Goal: Transaction & Acquisition: Obtain resource

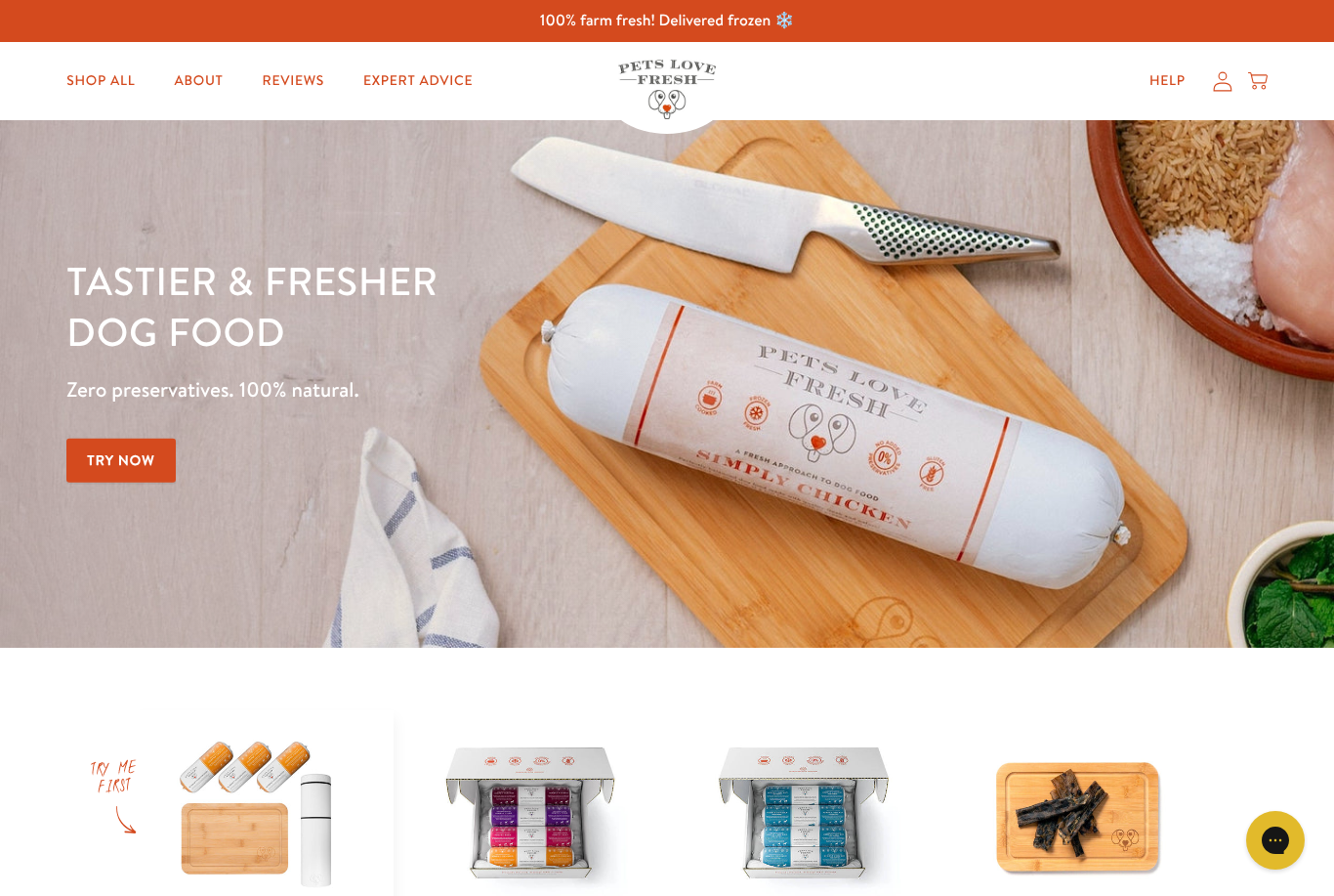
click at [1228, 88] on icon at bounding box center [1223, 81] width 20 height 21
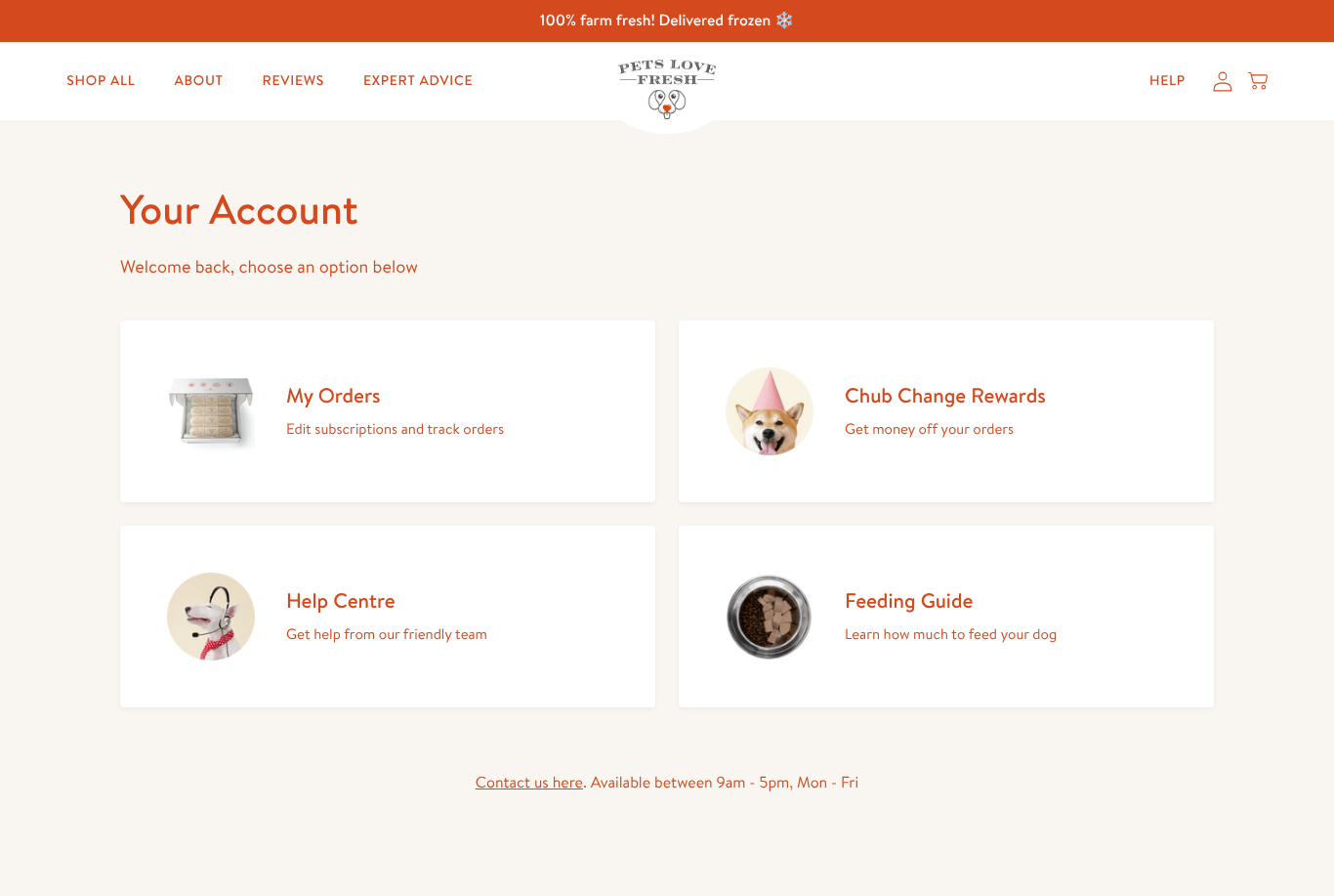
click at [188, 453] on img at bounding box center [211, 411] width 88 height 88
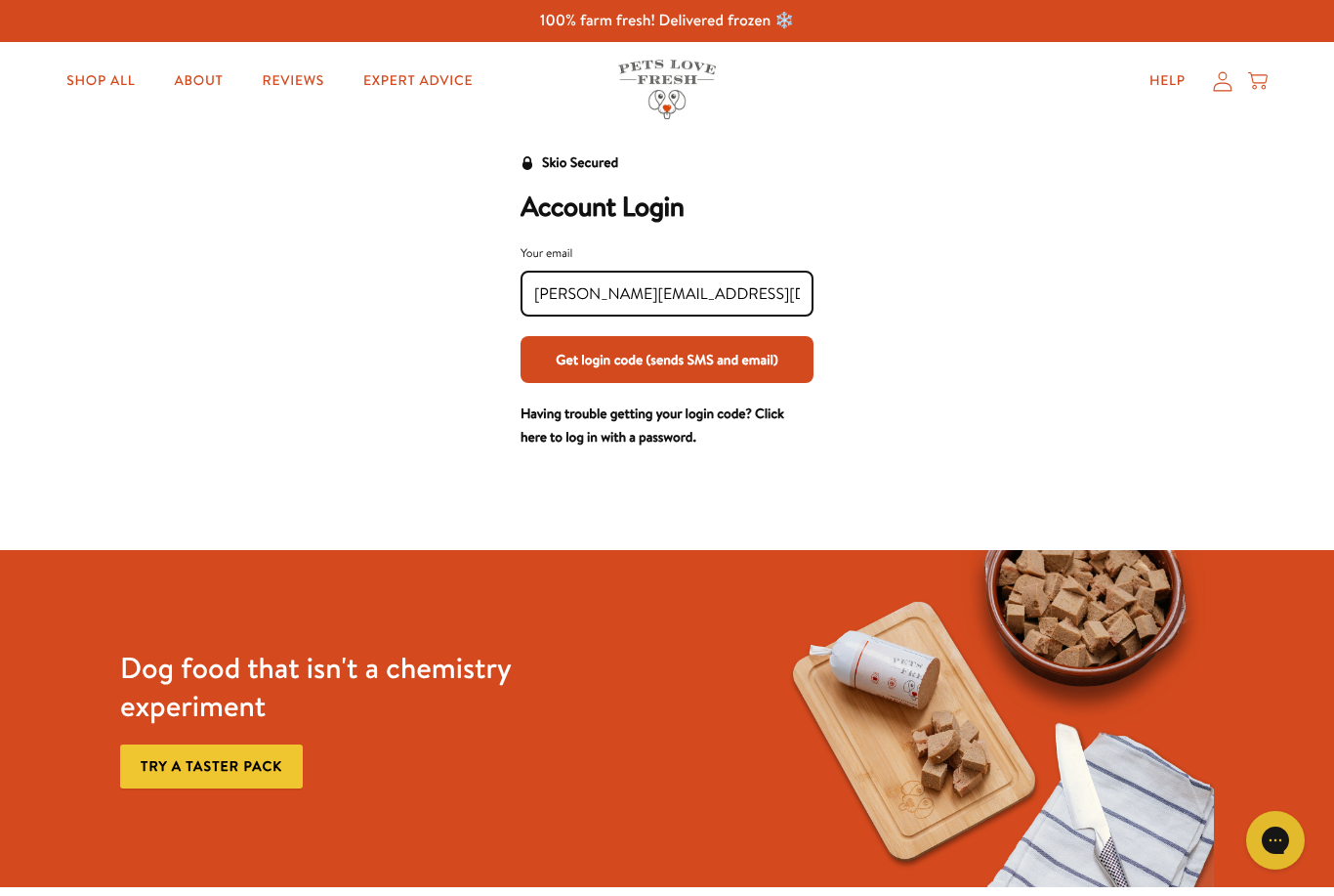
type input "Sam.willoughby11@gmail.com"
click at [756, 356] on button "Get login code (sends SMS and email)" at bounding box center [667, 359] width 293 height 47
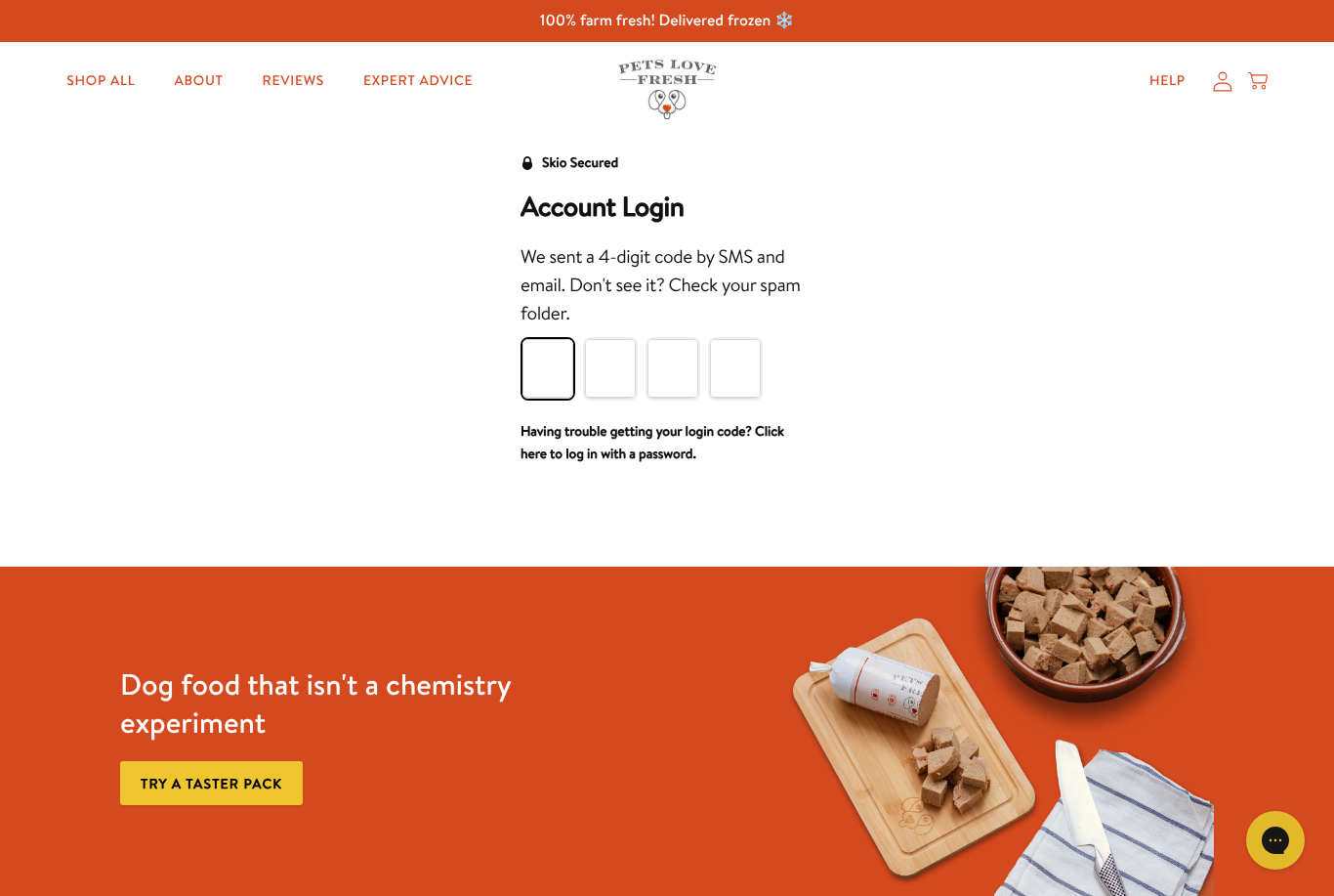
type input "7"
type input "1"
type input "8"
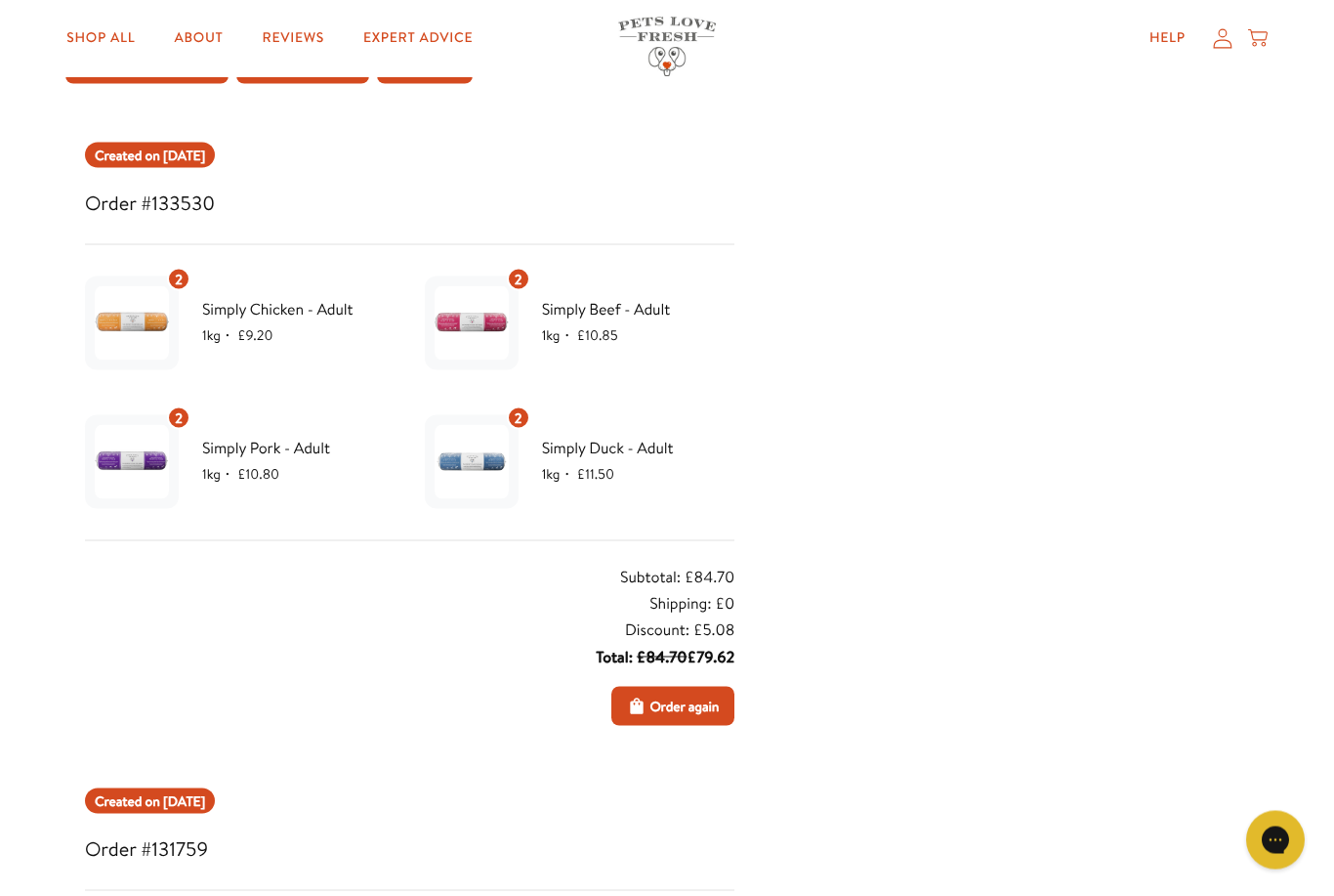
scroll to position [187, 0]
click at [679, 695] on span "Order again" at bounding box center [684, 706] width 69 height 22
click at [1265, 38] on icon at bounding box center [1258, 40] width 20 height 22
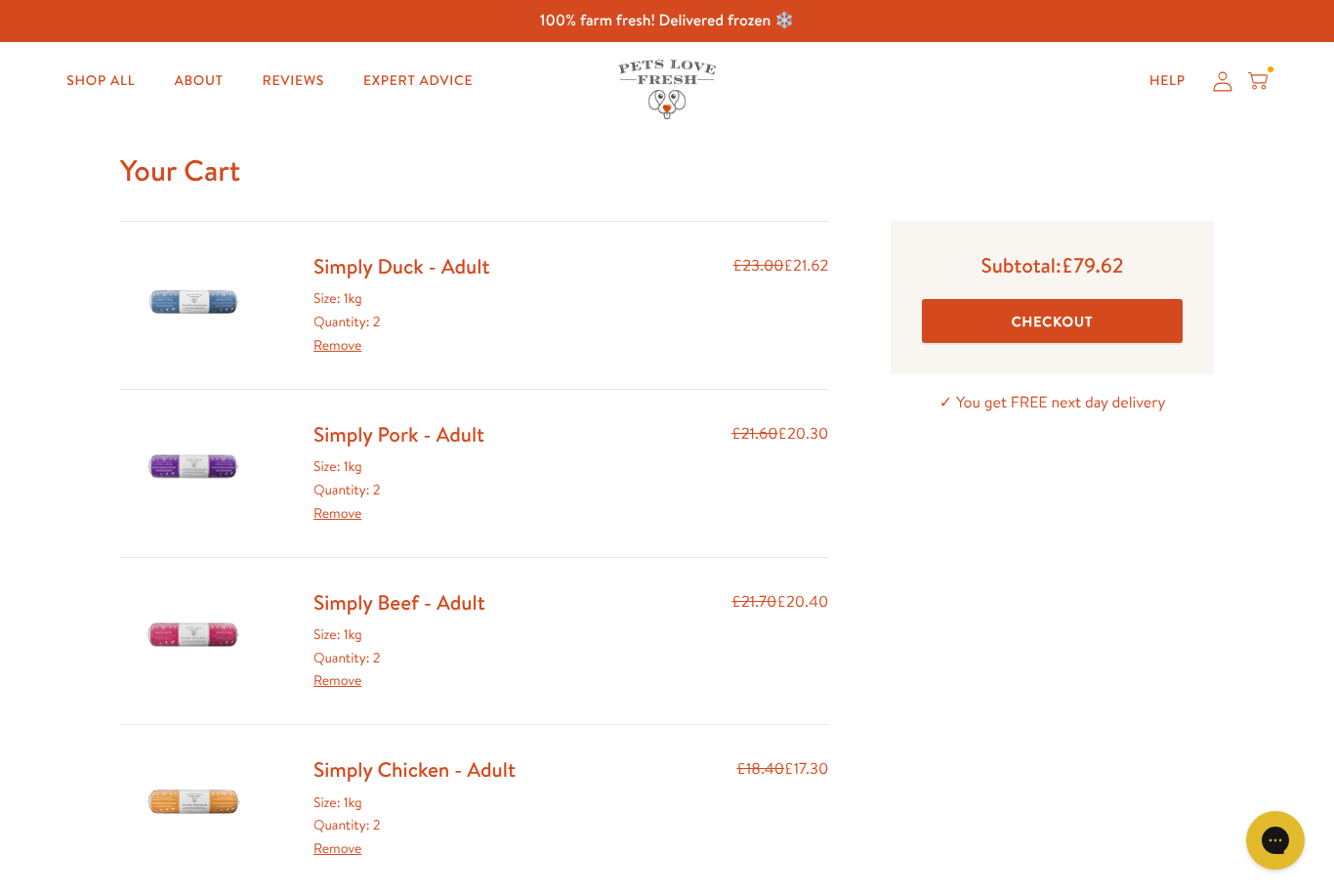
click at [1225, 87] on icon at bounding box center [1223, 81] width 20 height 21
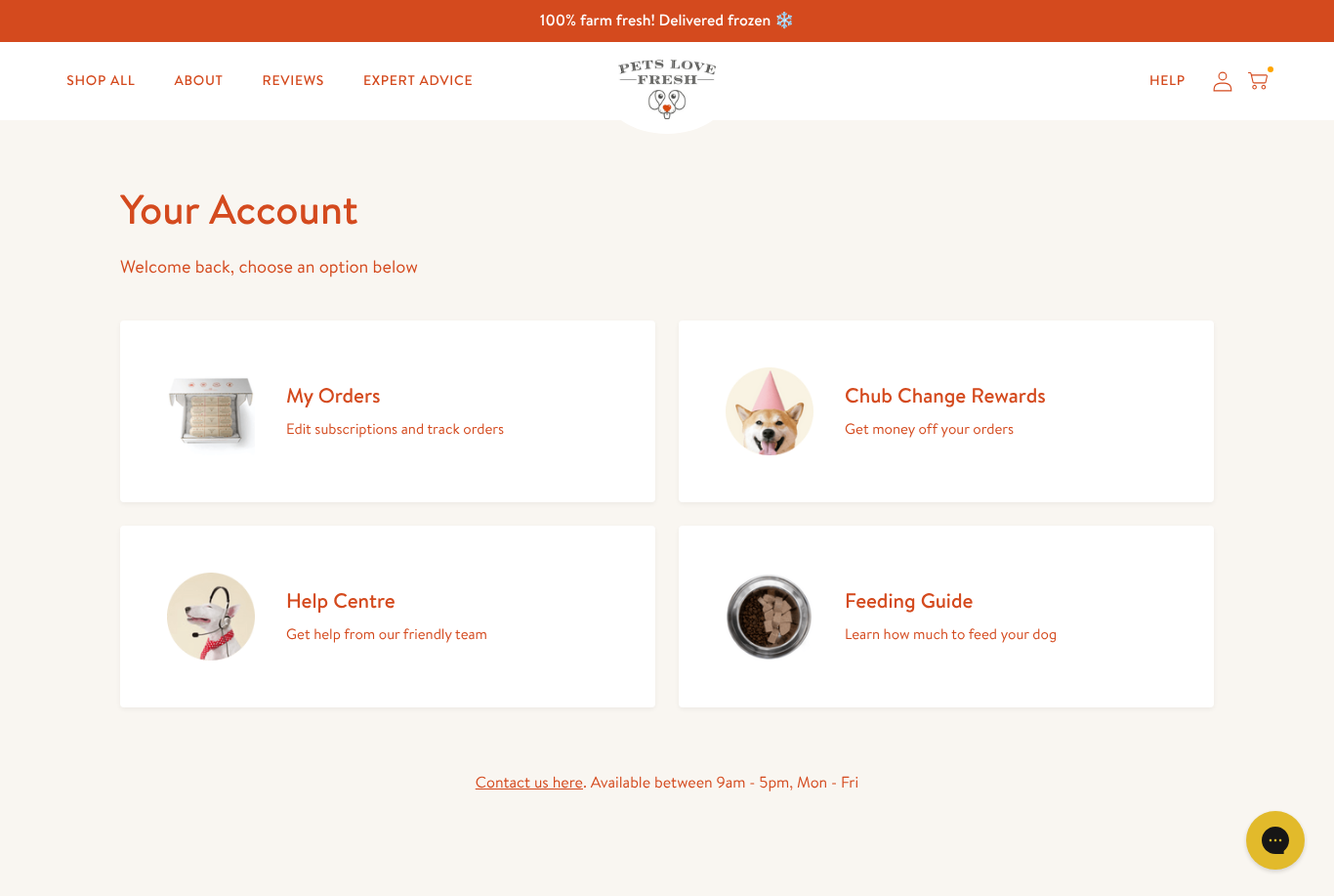
click at [1069, 417] on link "Chub Change Rewards Get money off your orders" at bounding box center [946, 410] width 535 height 181
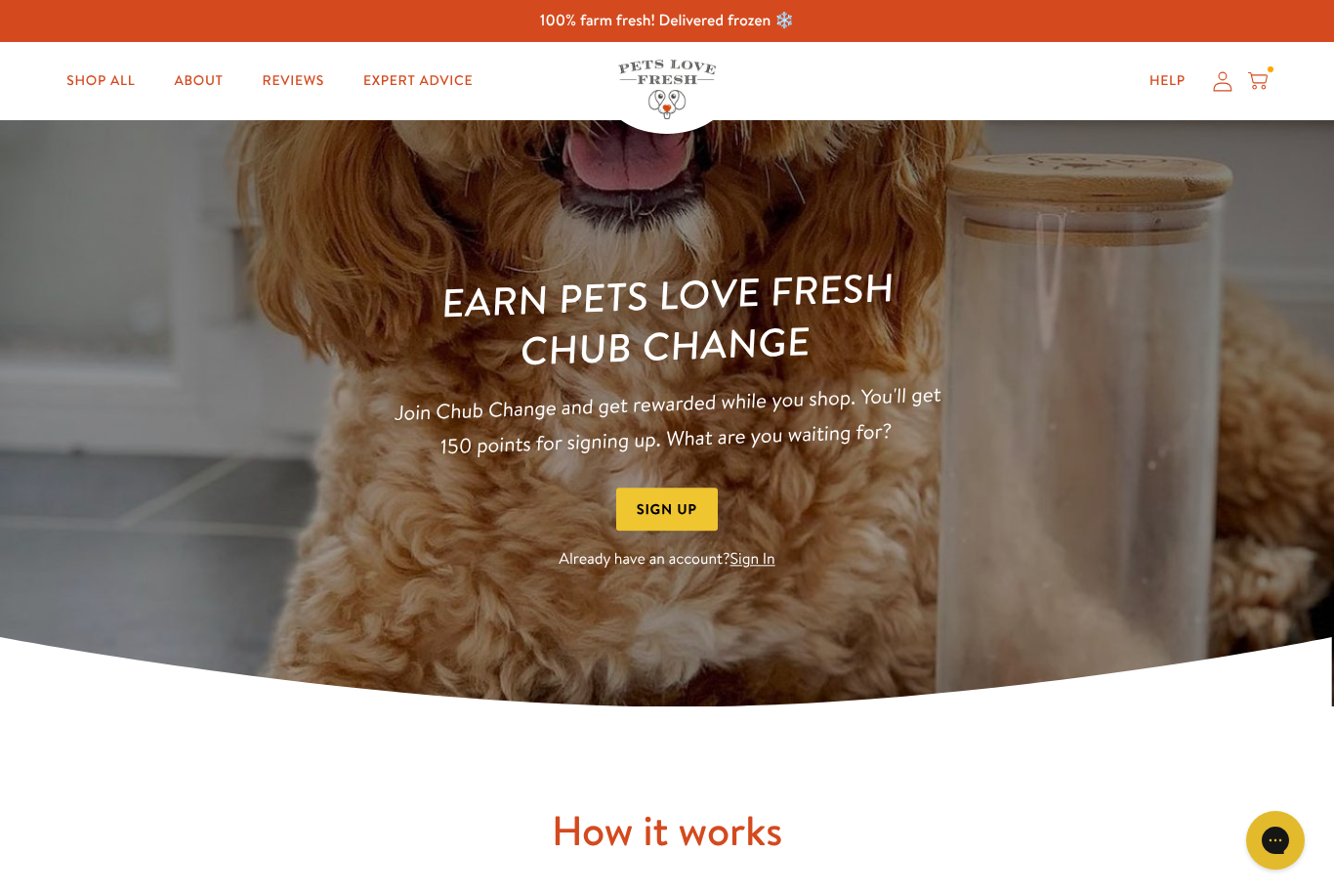
click at [757, 567] on link "Sign In" at bounding box center [752, 560] width 45 height 22
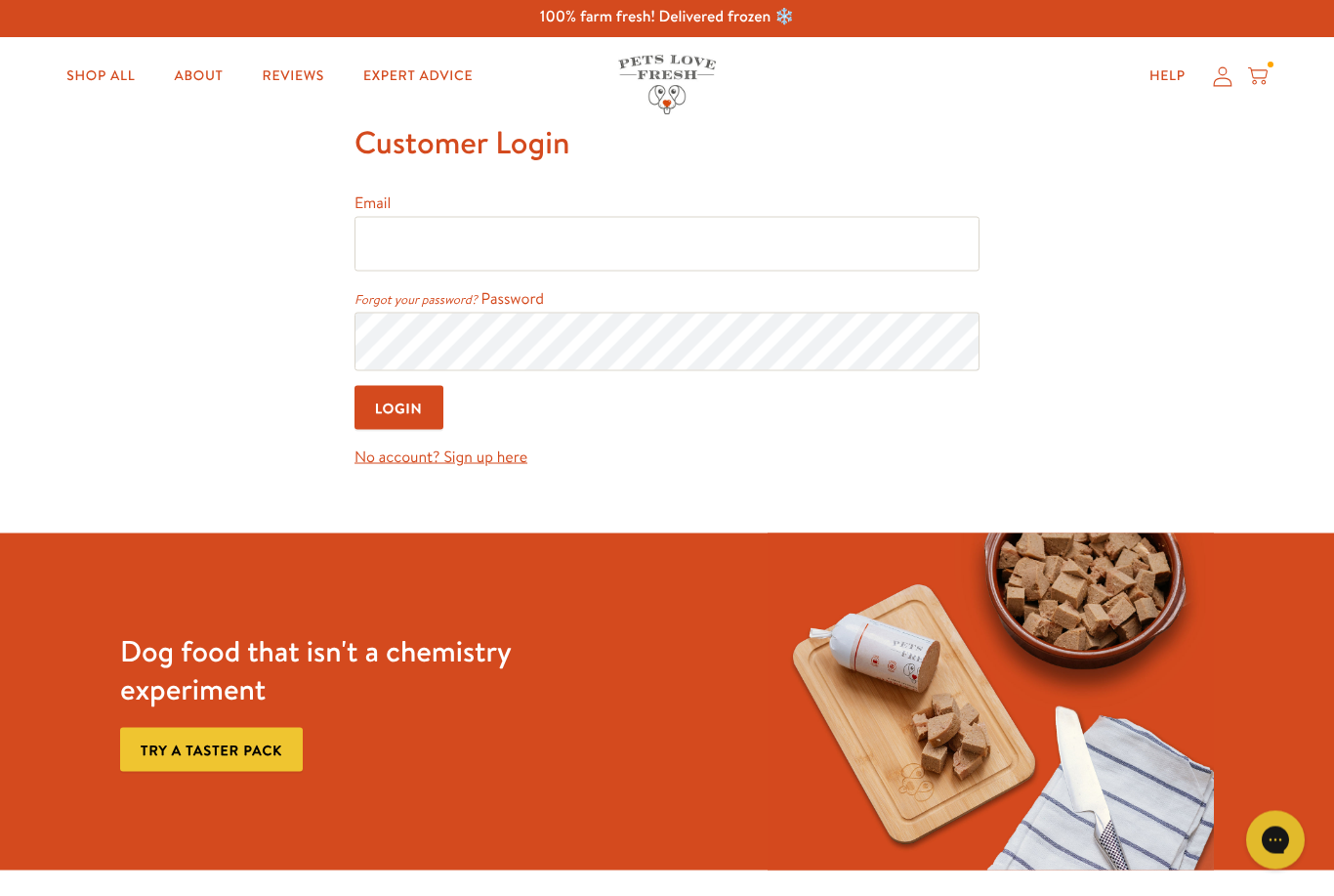
scroll to position [8, 0]
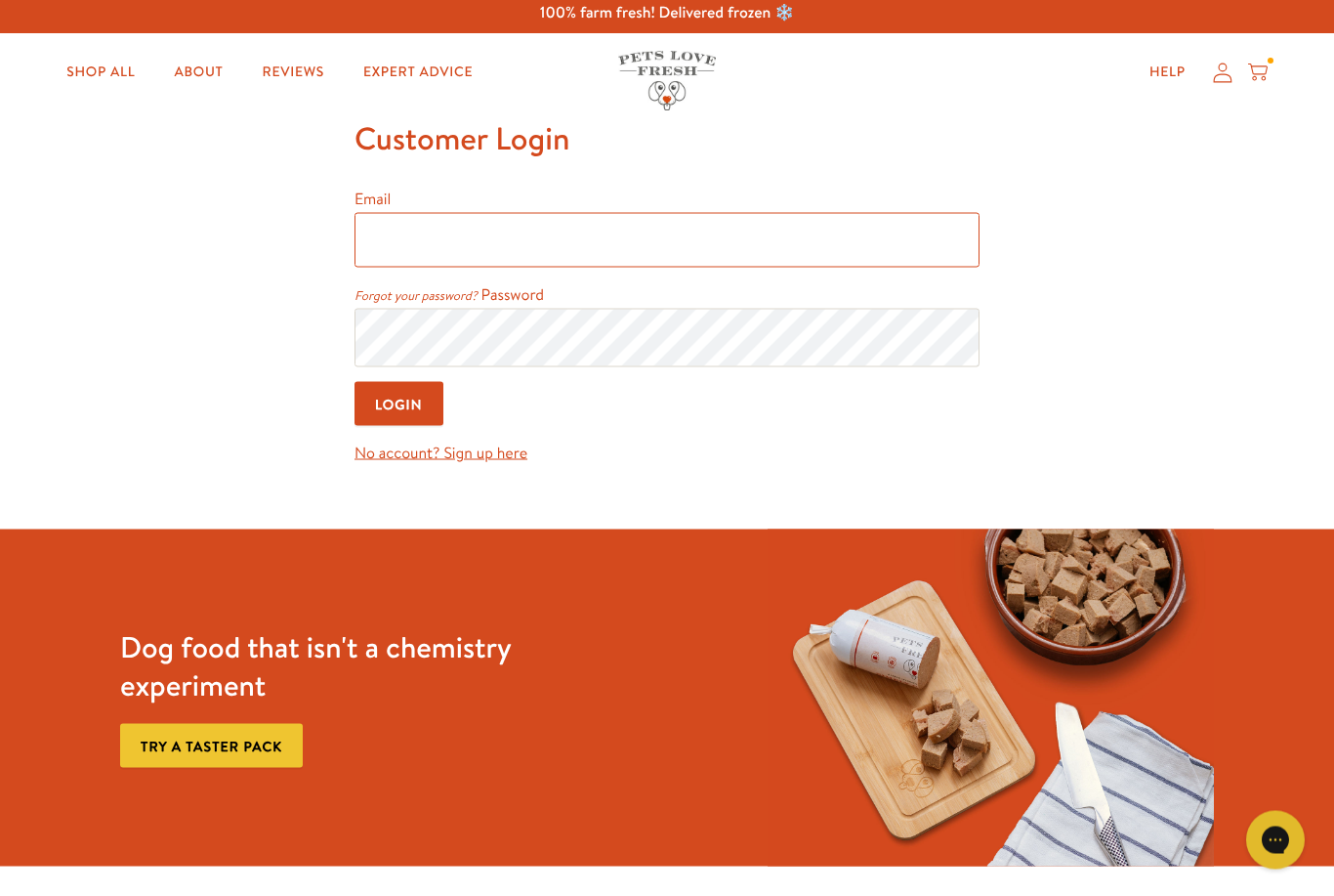
click at [869, 245] on input "Email" at bounding box center [667, 240] width 625 height 55
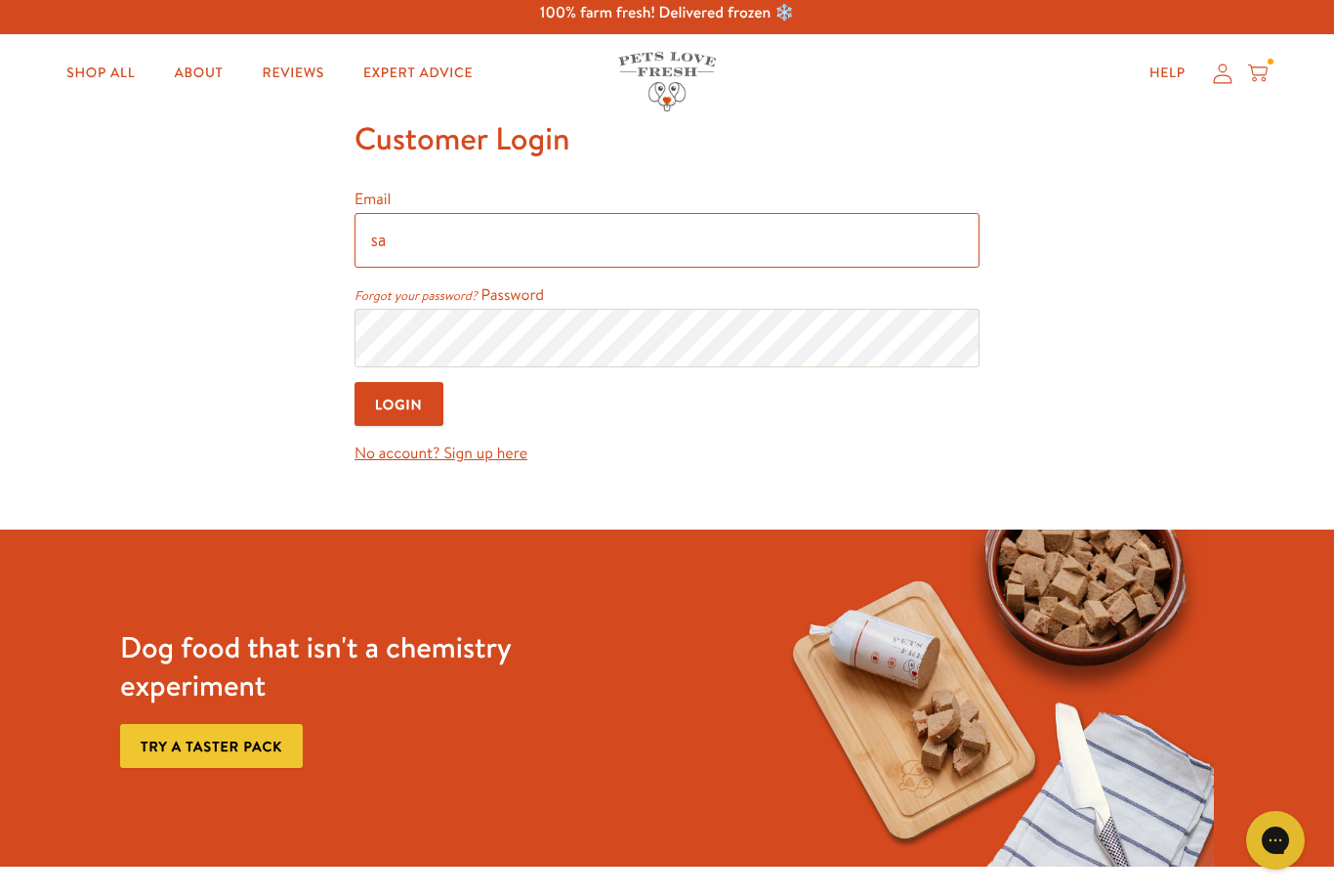
type input "sa"
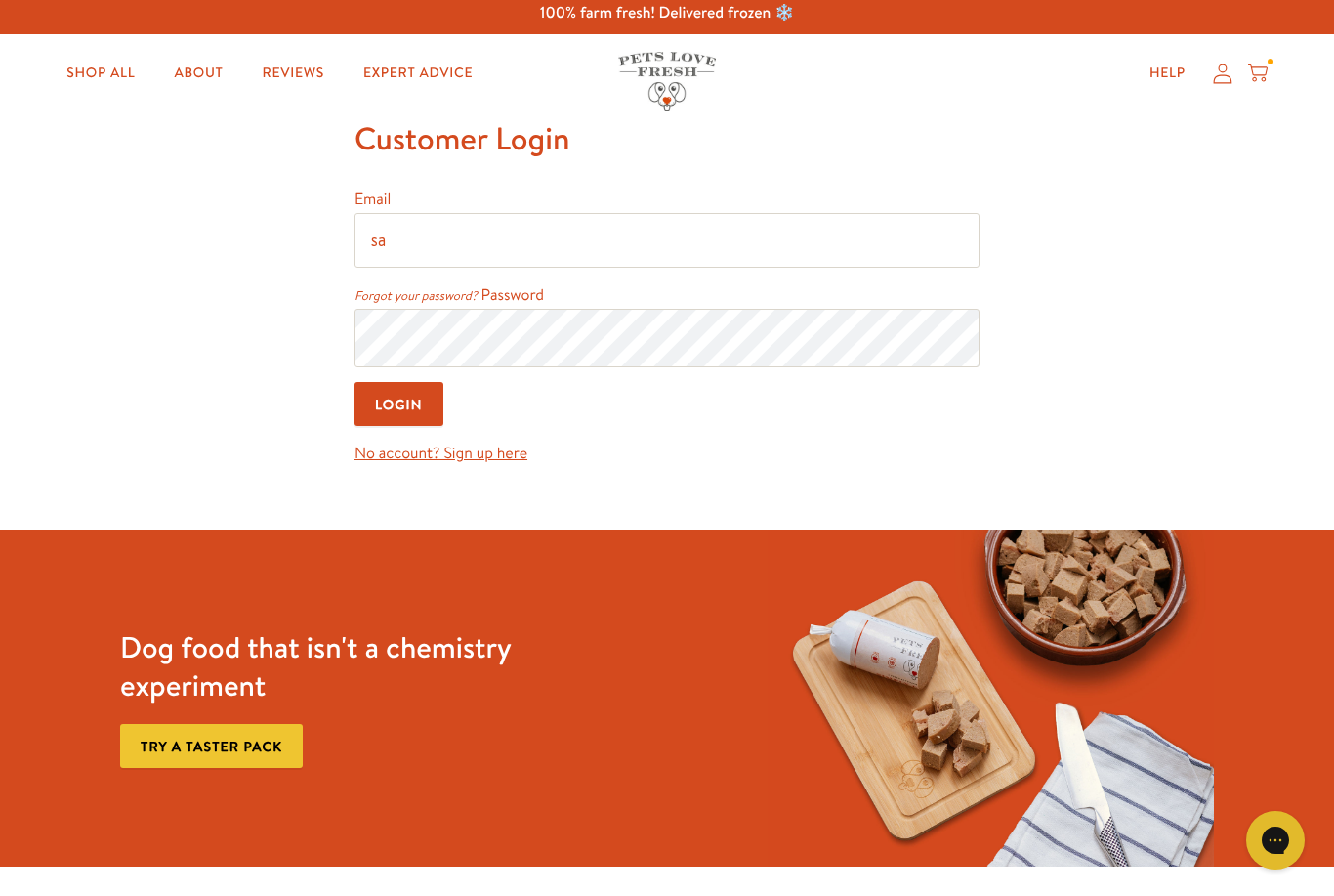
click at [1216, 69] on icon at bounding box center [1223, 73] width 20 height 21
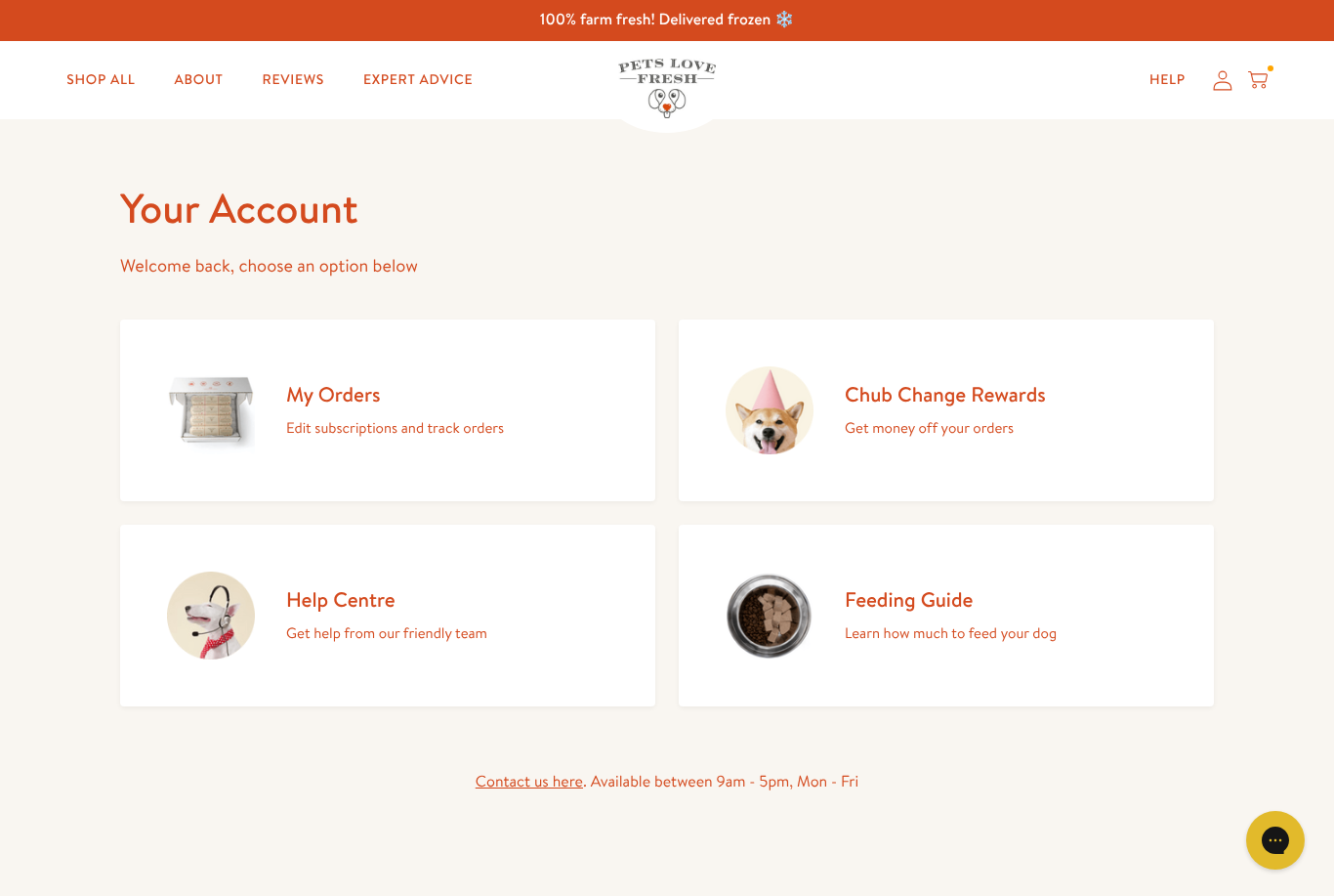
click at [215, 440] on img at bounding box center [211, 410] width 88 height 88
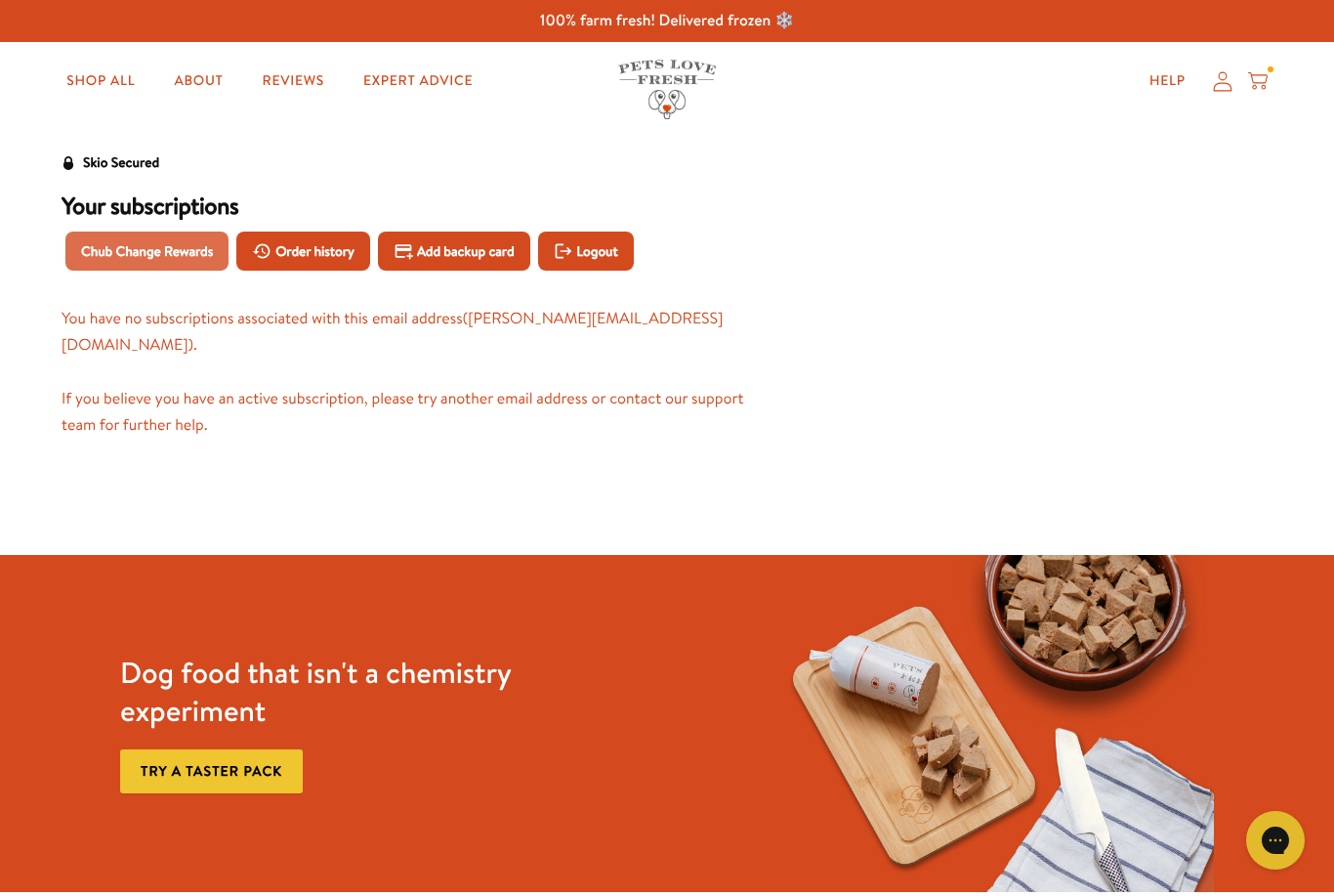
click at [111, 247] on span "Chub Change Rewards" at bounding box center [147, 251] width 132 height 22
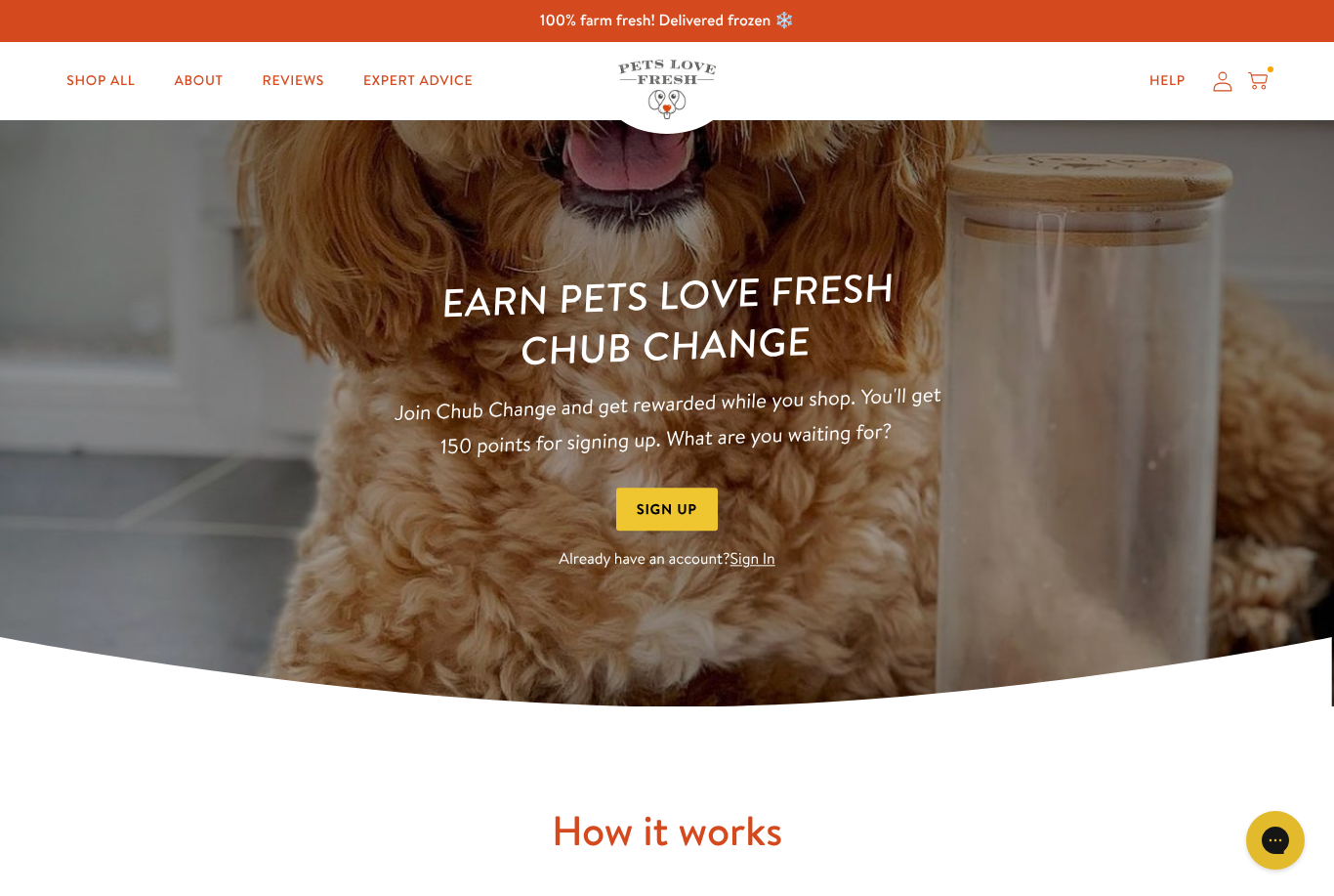
click at [1213, 88] on icon at bounding box center [1223, 81] width 20 height 21
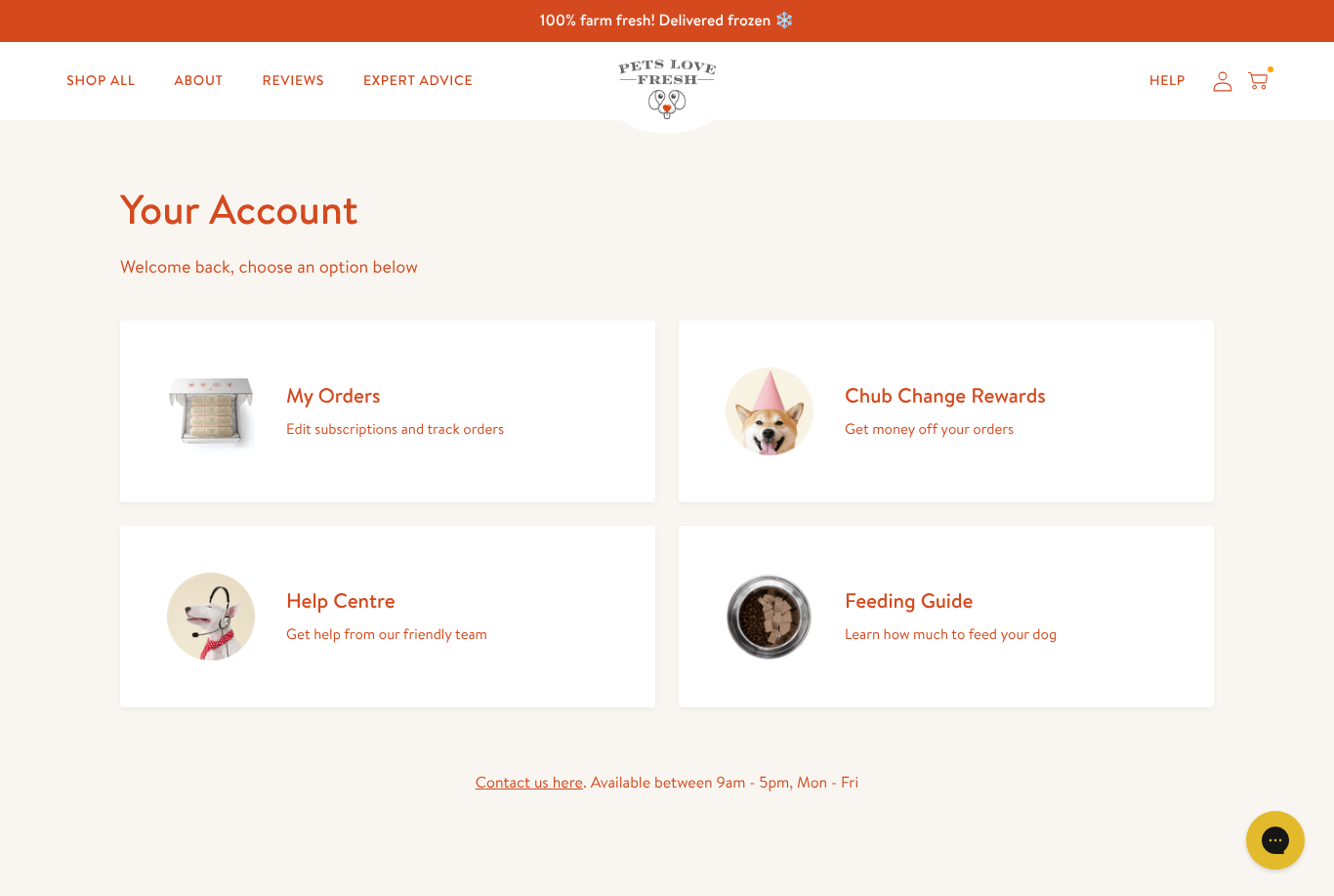
click at [953, 442] on link "Chub Change Rewards Get money off your orders" at bounding box center [946, 410] width 535 height 181
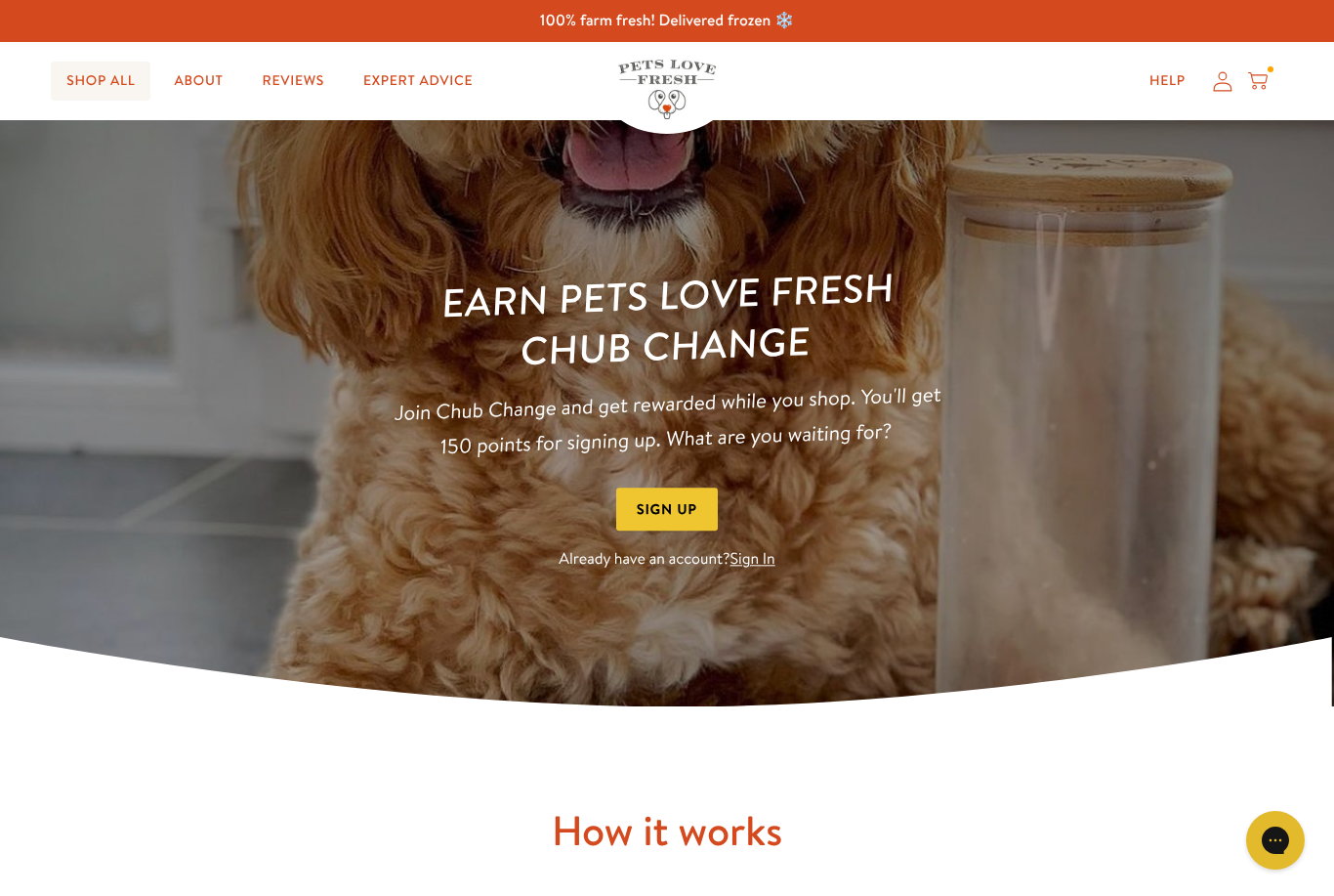
click at [132, 84] on link "Shop All" at bounding box center [100, 80] width 100 height 39
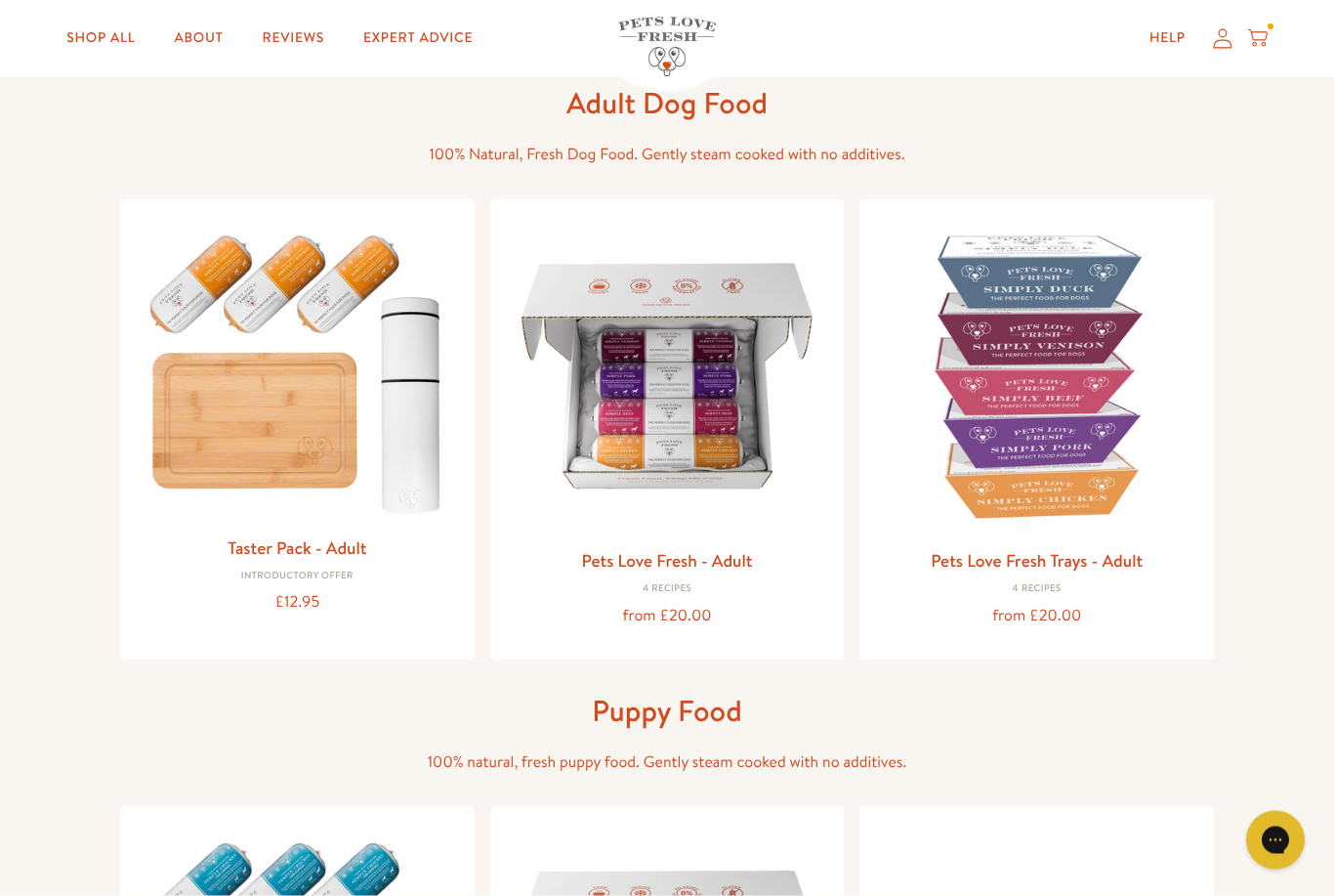
scroll to position [100, 0]
click at [1221, 39] on icon at bounding box center [1223, 39] width 20 height 21
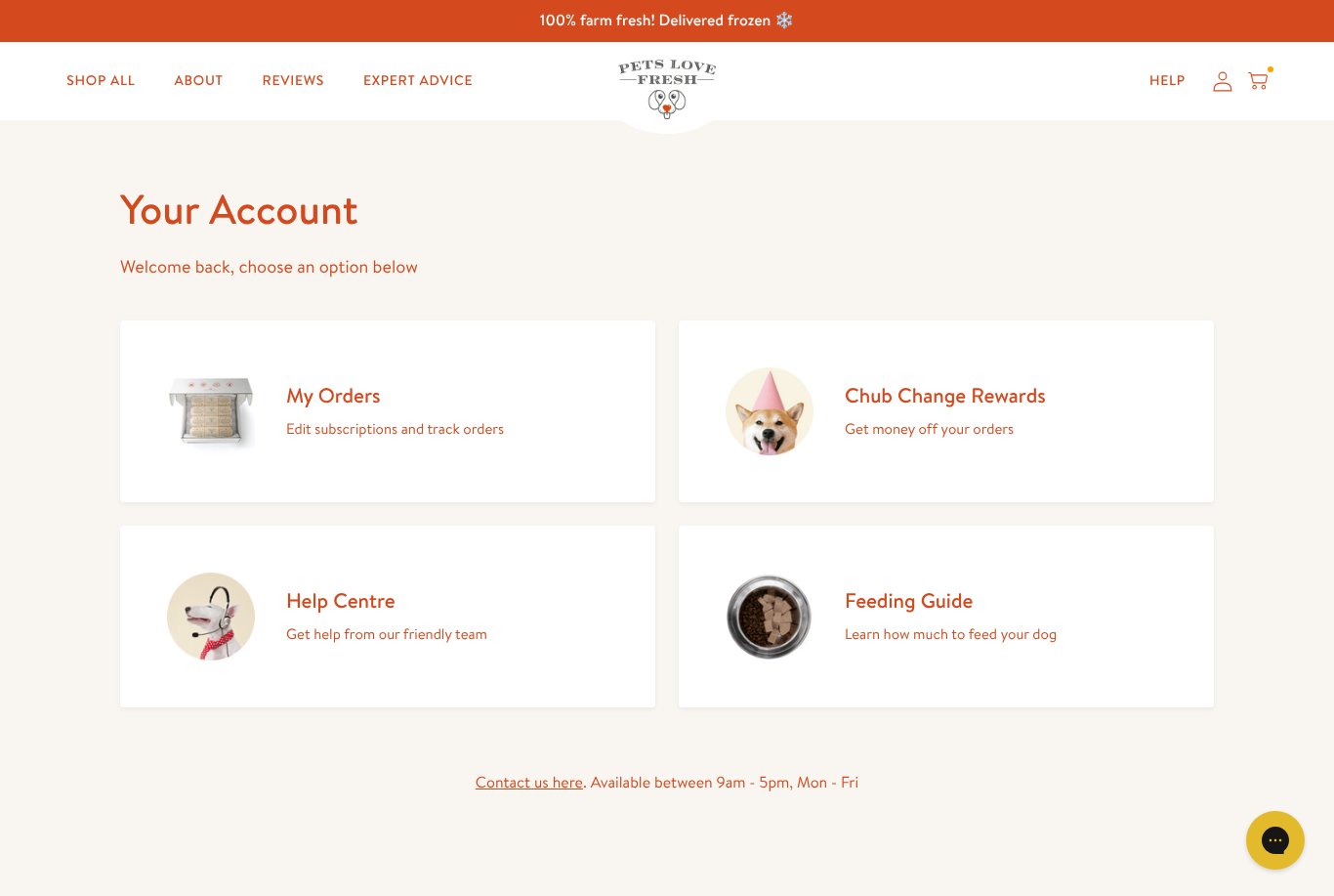
click at [225, 394] on img at bounding box center [211, 411] width 88 height 88
click at [1053, 320] on link "Chub Change Rewards Get money off your orders" at bounding box center [946, 410] width 535 height 181
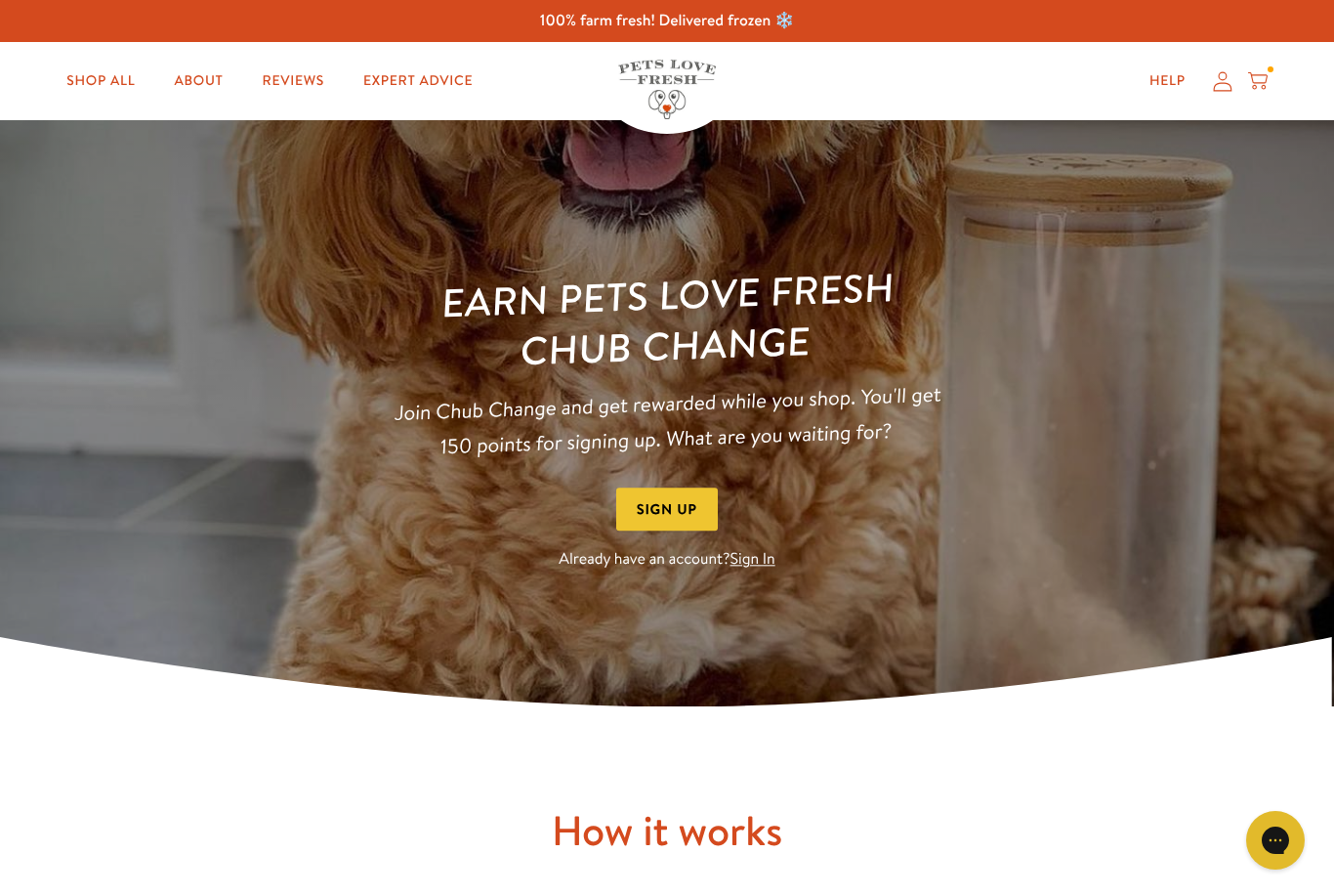
click at [755, 568] on link "Sign In" at bounding box center [752, 560] width 45 height 22
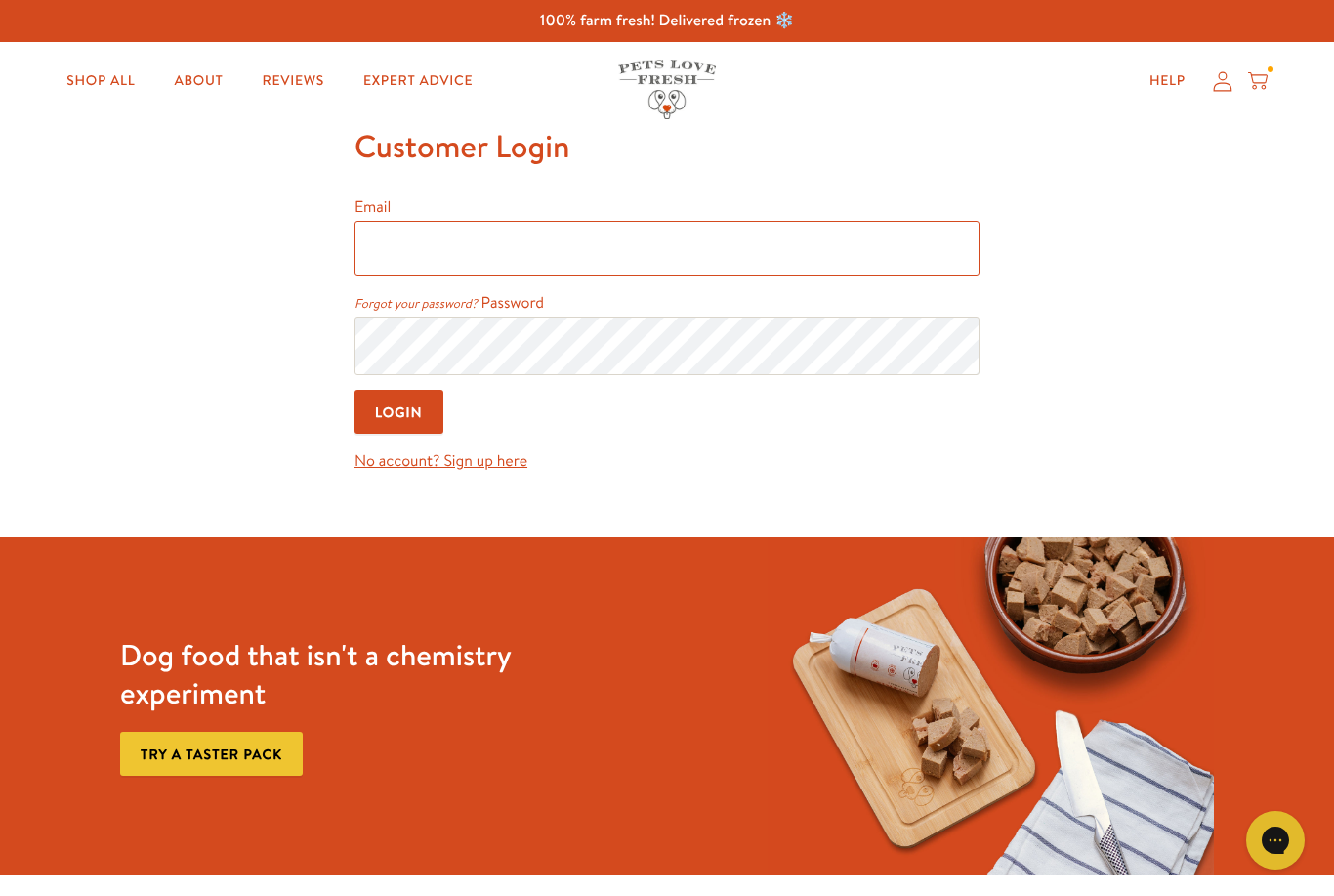
click at [914, 266] on input "Email" at bounding box center [667, 248] width 625 height 55
click at [524, 249] on input "sam.willoughbgy11@gmail.com" at bounding box center [667, 248] width 625 height 55
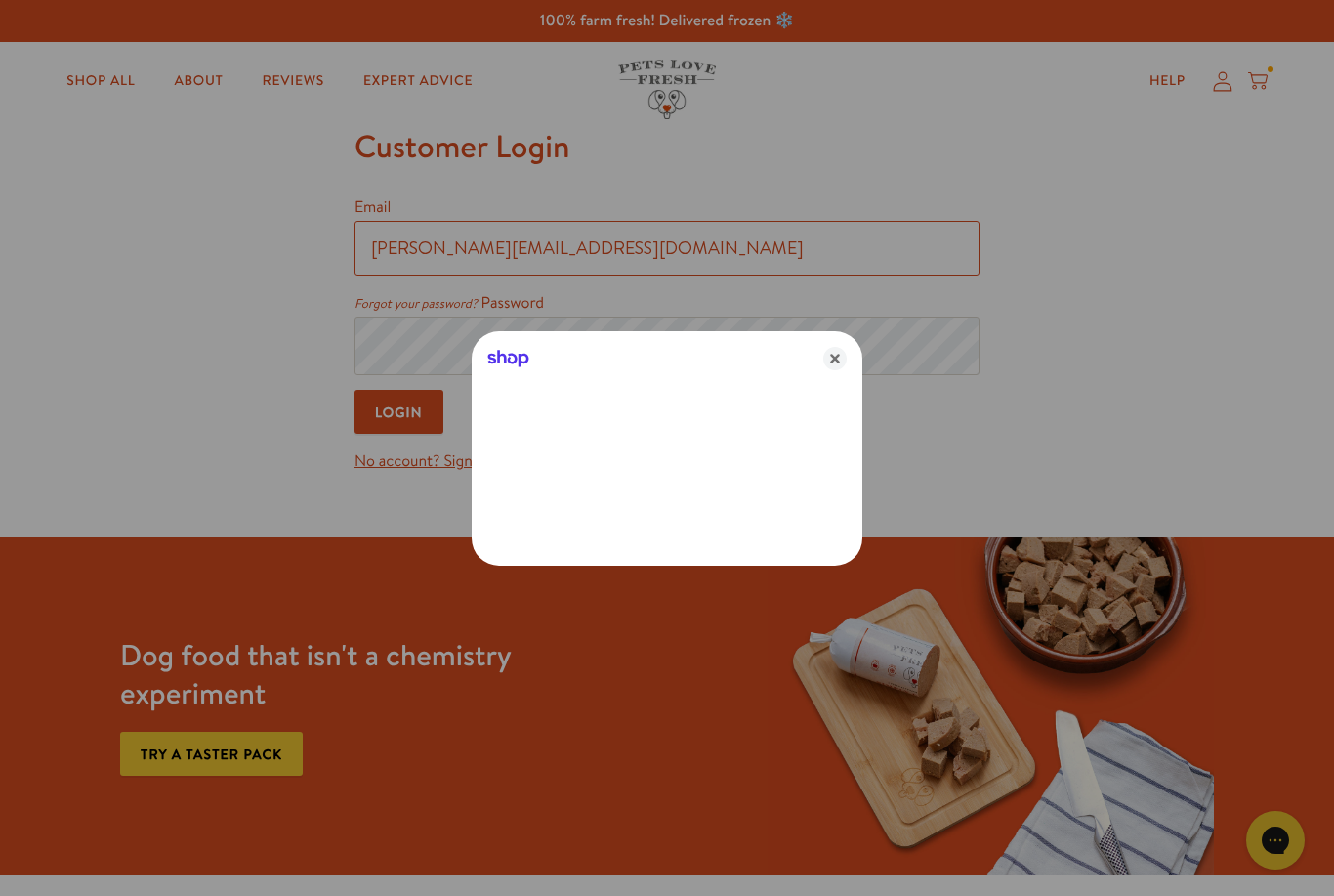
type input "sam.willoughby11@gmail.com"
click at [938, 369] on div at bounding box center [667, 448] width 1334 height 896
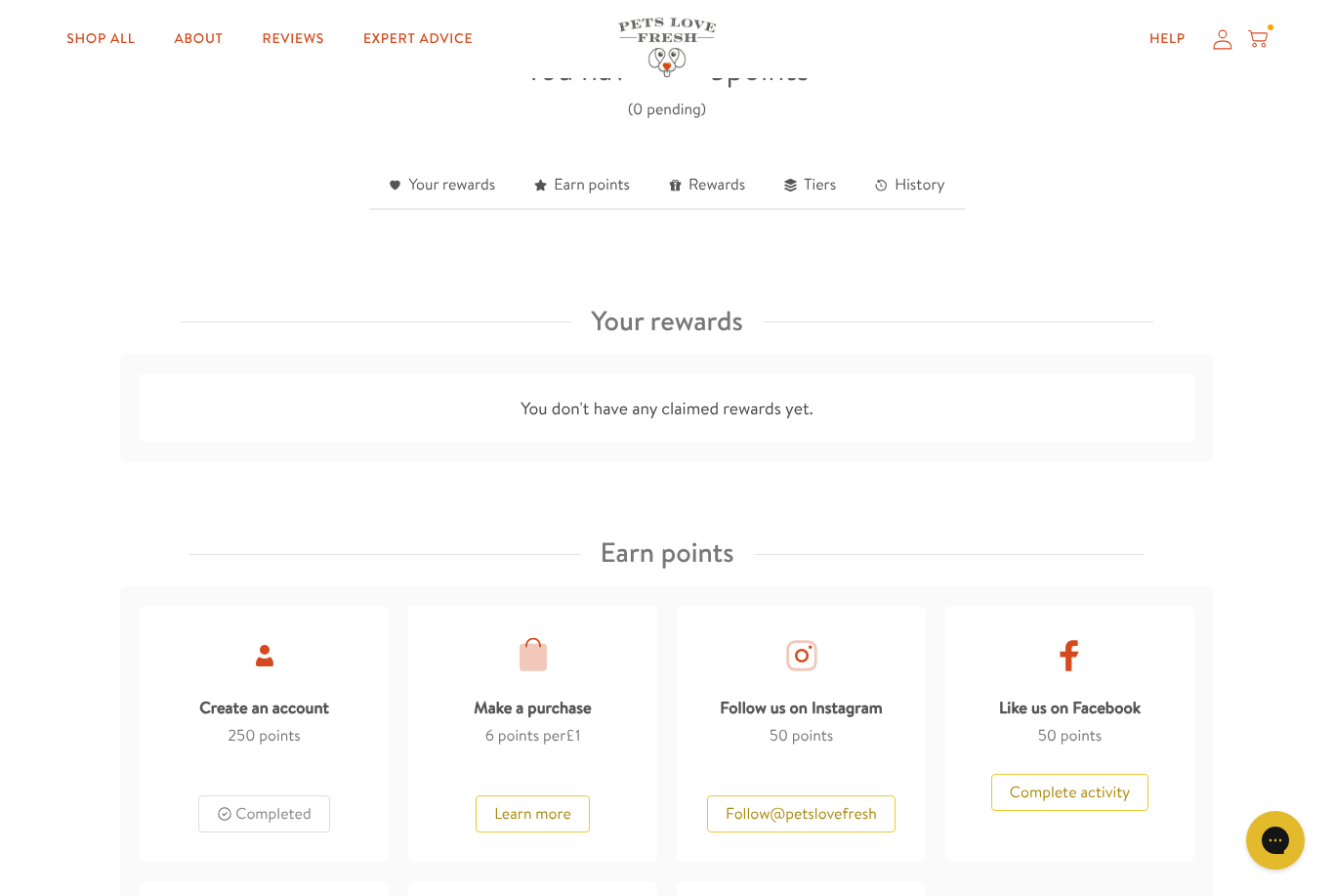
scroll to position [301, 0]
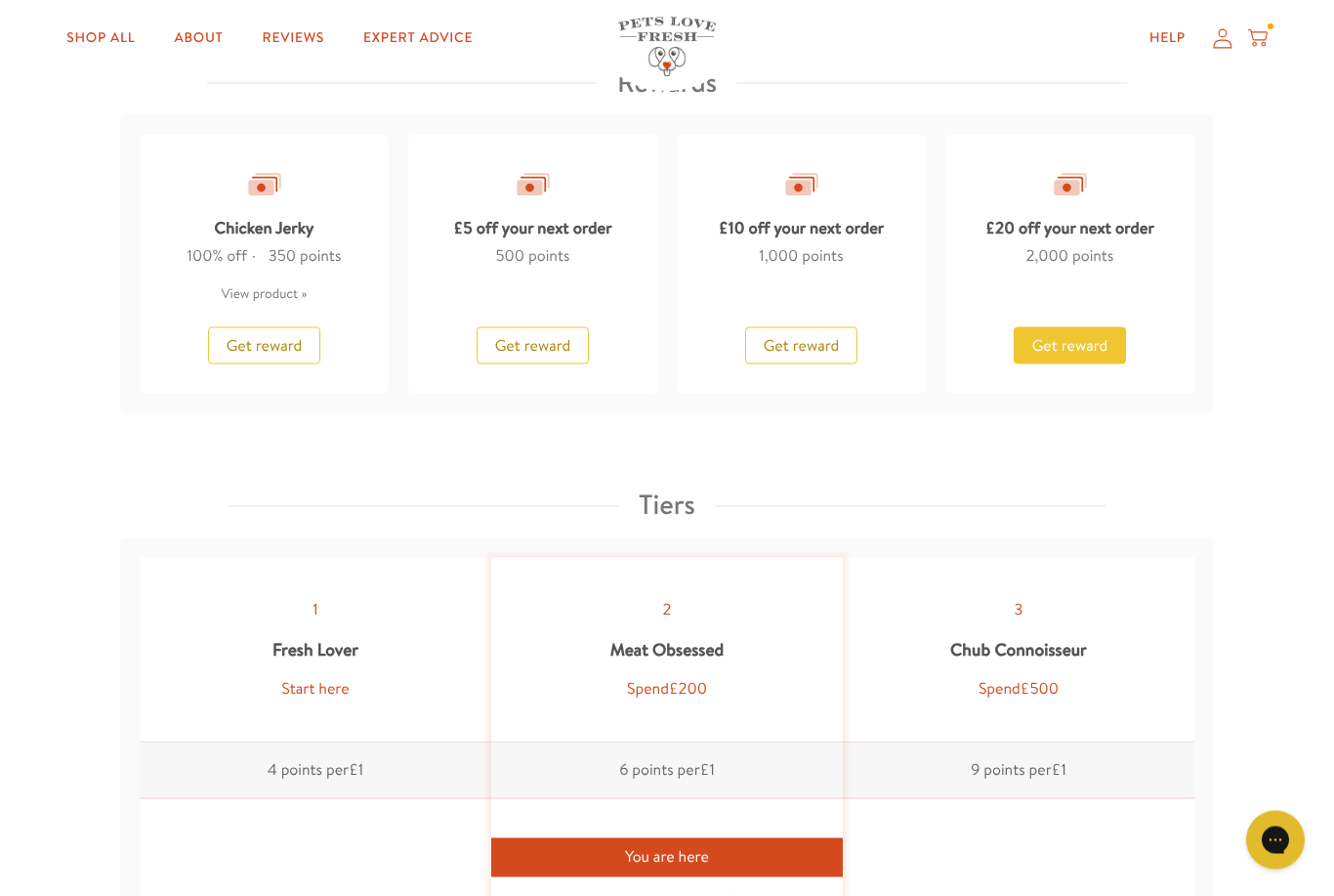
click at [1095, 343] on span "Get reward" at bounding box center [1070, 346] width 76 height 22
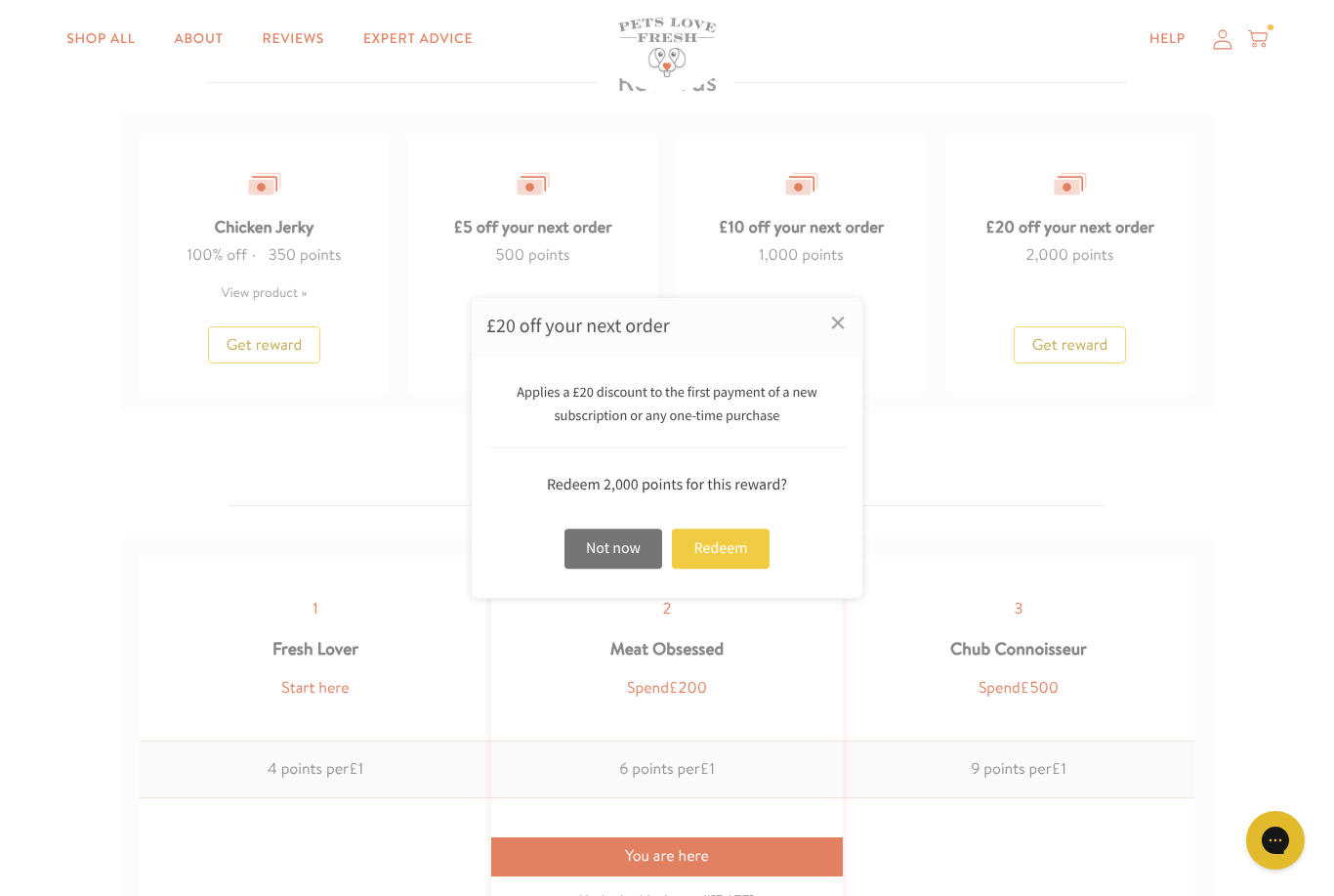
click at [742, 569] on div "Redeem" at bounding box center [721, 548] width 98 height 40
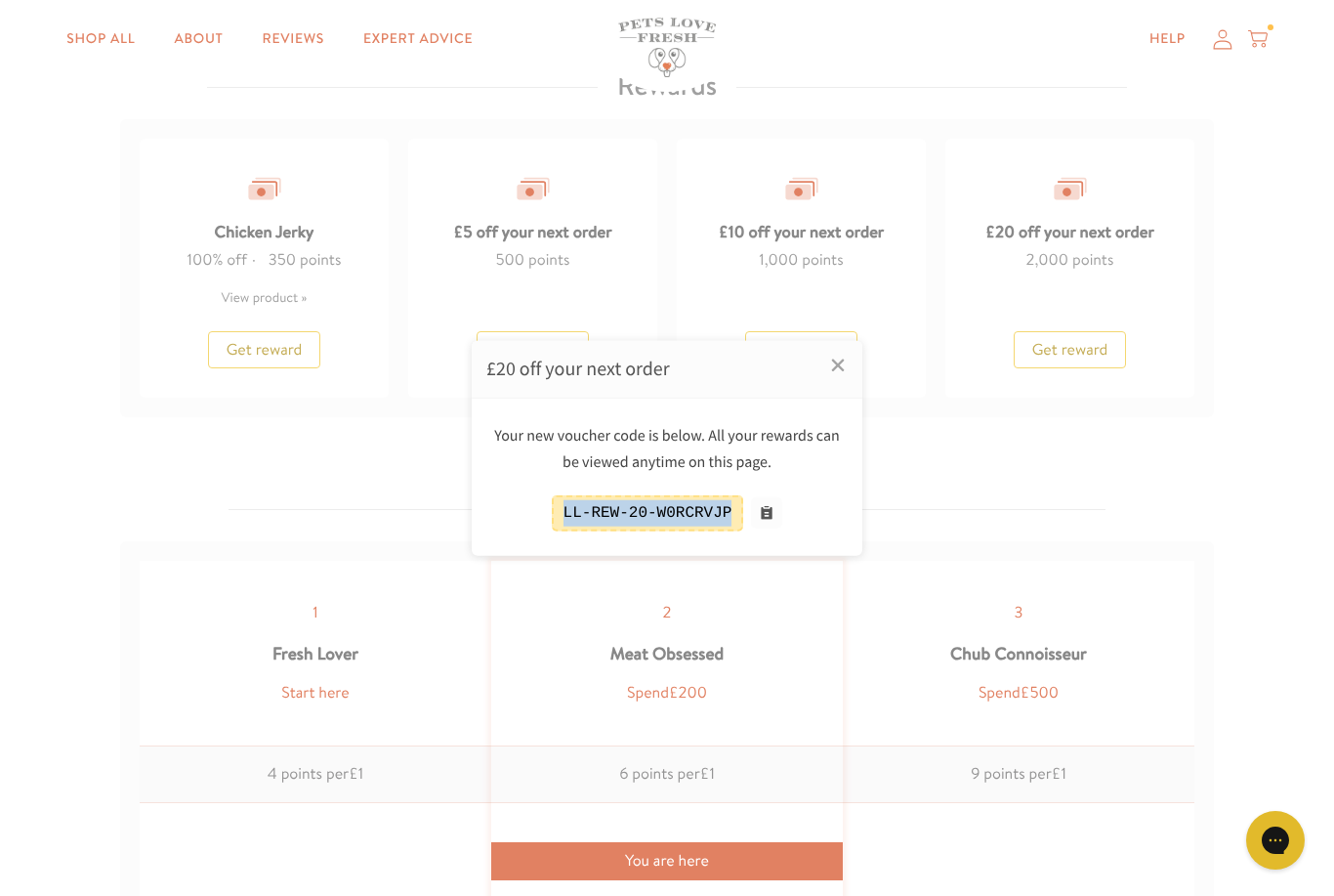
copy div "LL-REW-20-W0RCRVJP"
click at [1267, 34] on div at bounding box center [667, 448] width 1334 height 896
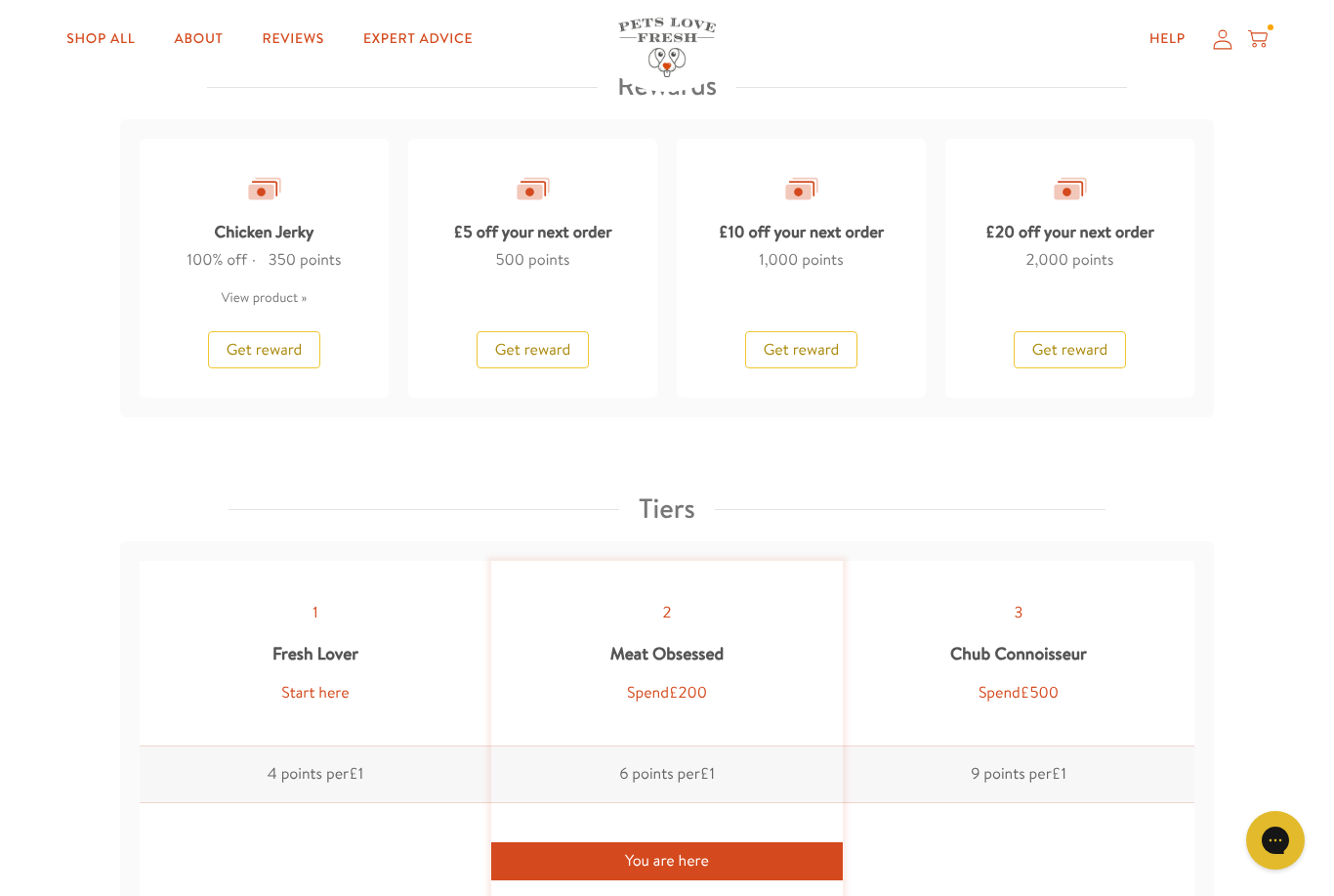
click at [1268, 31] on div "Help My account Cart" at bounding box center [1202, 39] width 146 height 39
click at [1265, 43] on icon at bounding box center [1258, 40] width 20 height 22
